Goal: Information Seeking & Learning: Learn about a topic

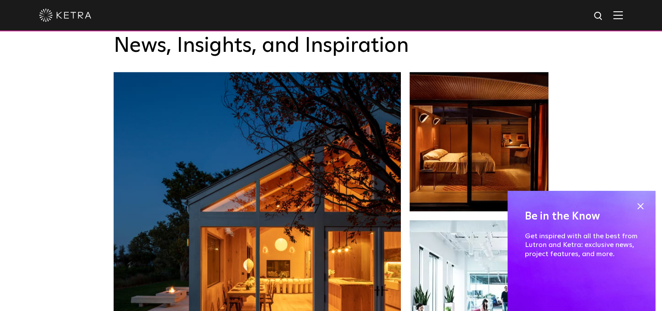
scroll to position [914, 0]
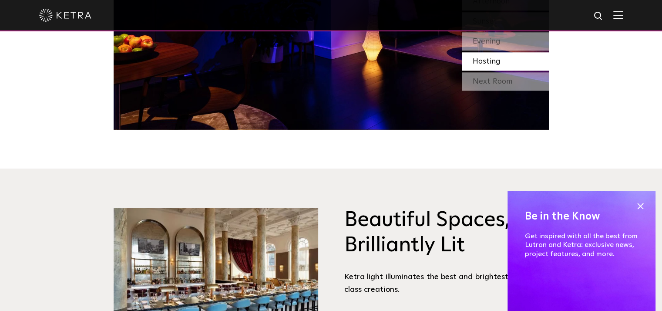
click at [622, 13] on img at bounding box center [618, 15] width 10 height 8
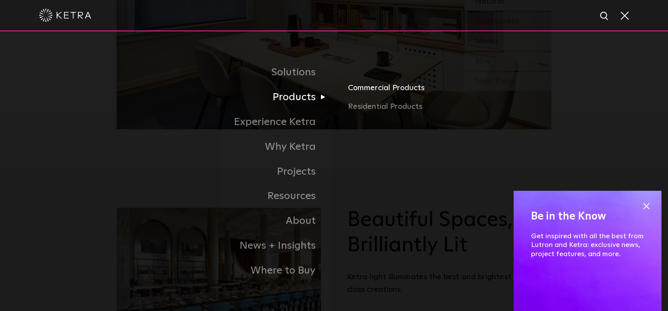
click at [379, 90] on link "Commercial Products" at bounding box center [450, 90] width 204 height 19
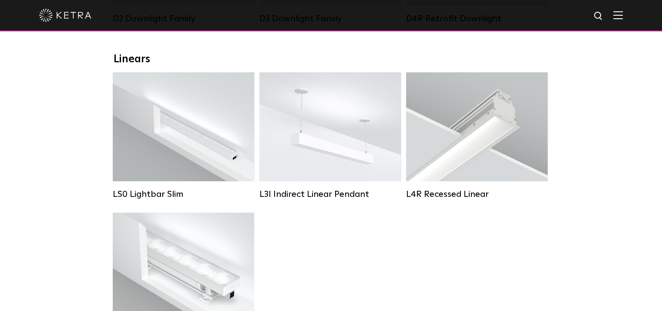
scroll to position [261, 0]
